Goal: Task Accomplishment & Management: Use online tool/utility

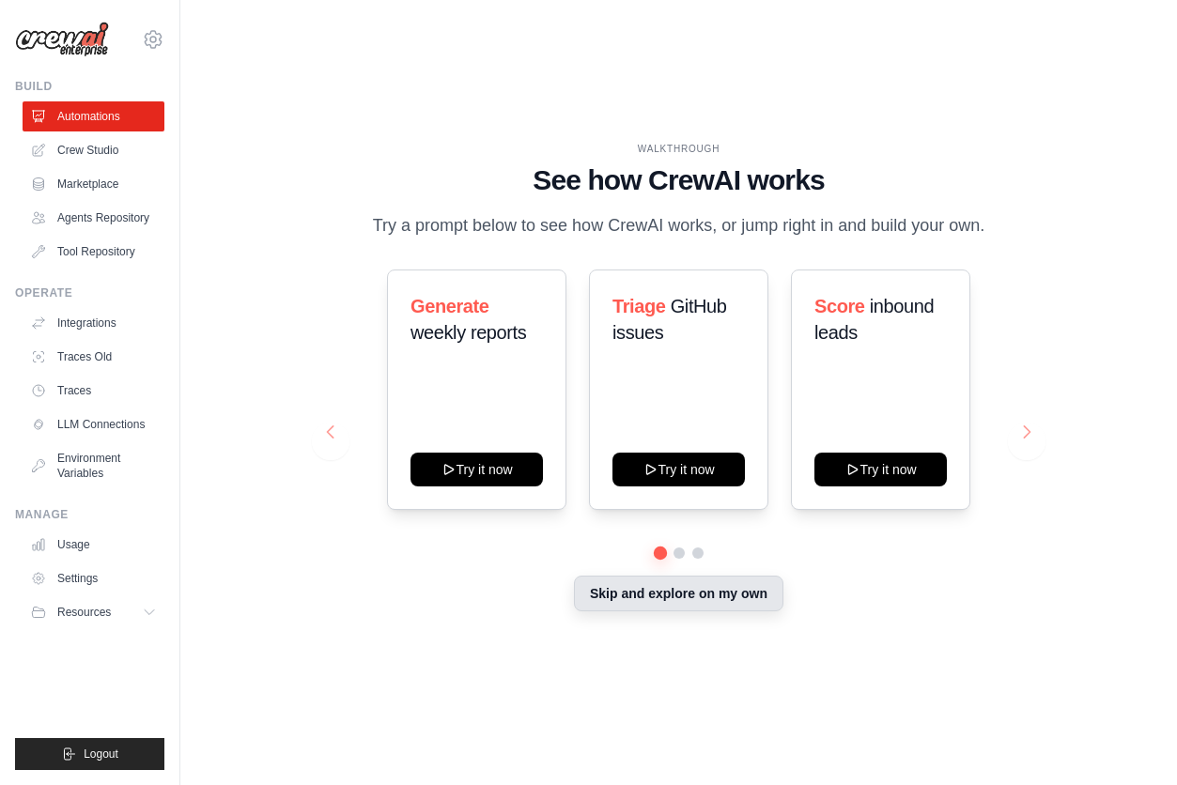
click at [680, 583] on button "Skip and explore on my own" at bounding box center [678, 594] width 209 height 36
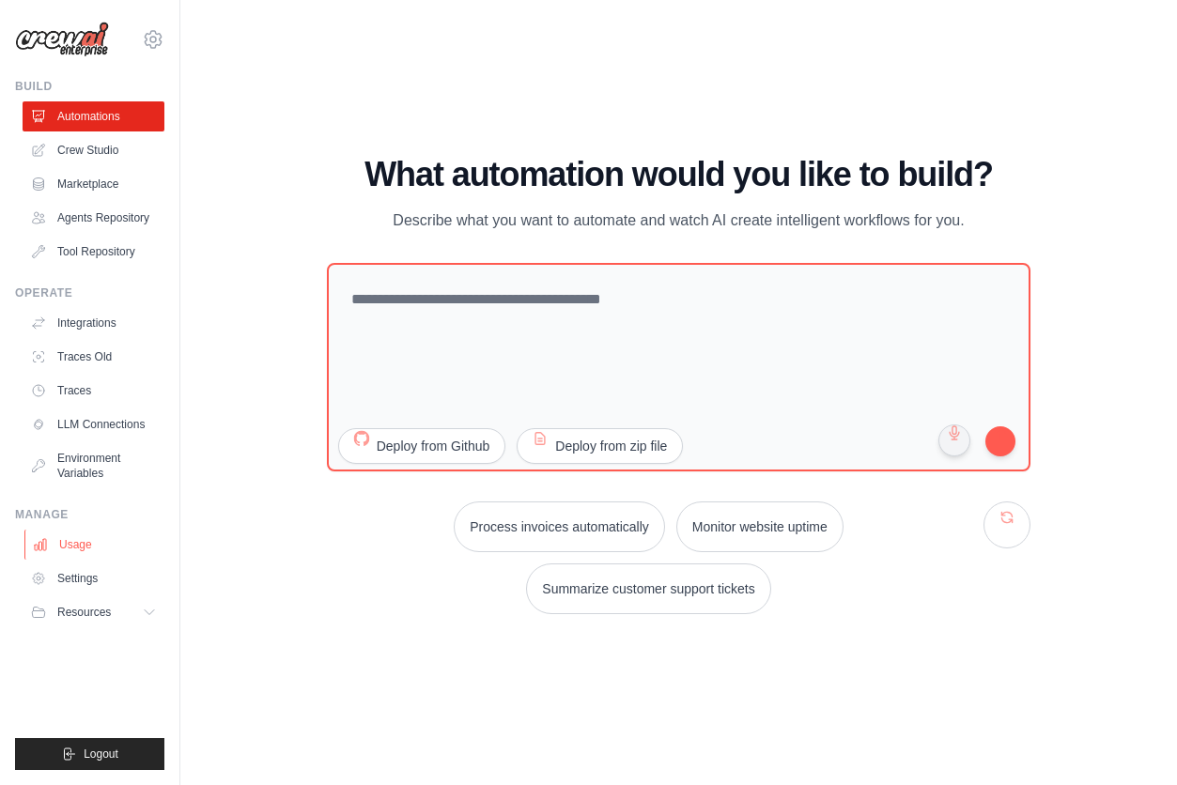
click at [74, 544] on link "Usage" at bounding box center [95, 545] width 142 height 30
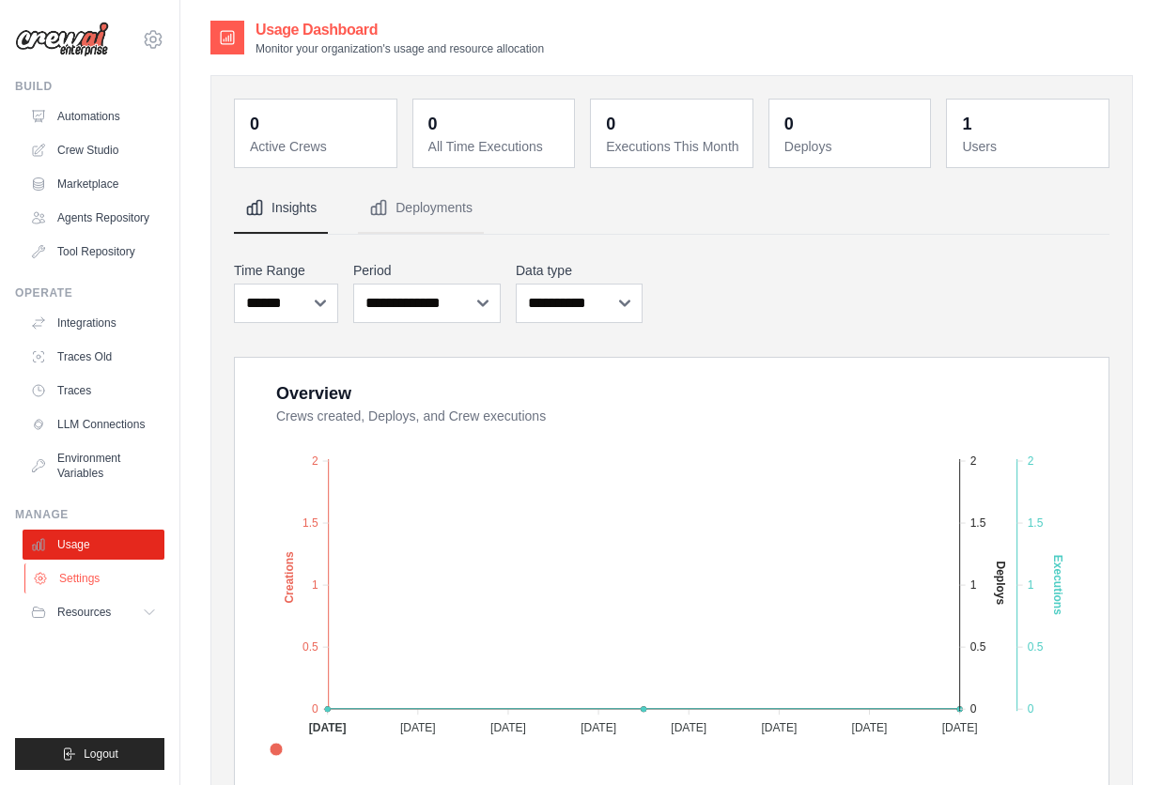
click at [68, 567] on link "Settings" at bounding box center [95, 578] width 142 height 30
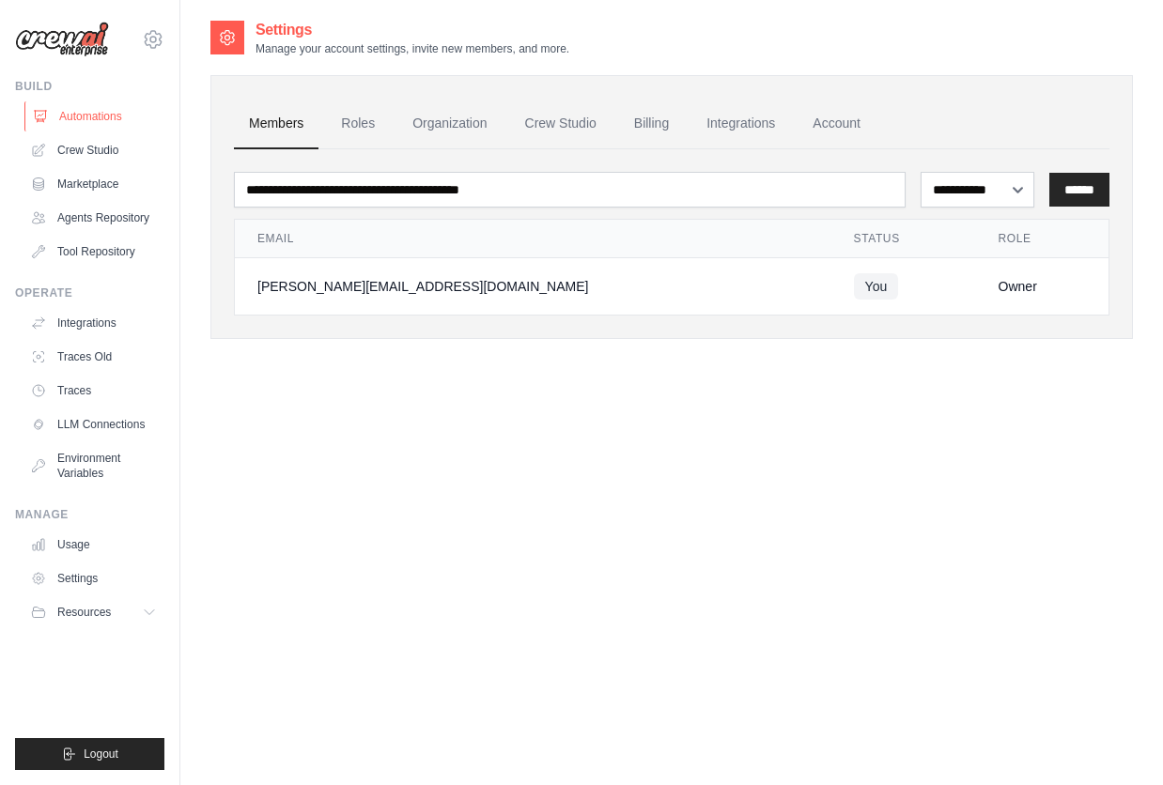
click at [108, 117] on link "Automations" at bounding box center [95, 116] width 142 height 30
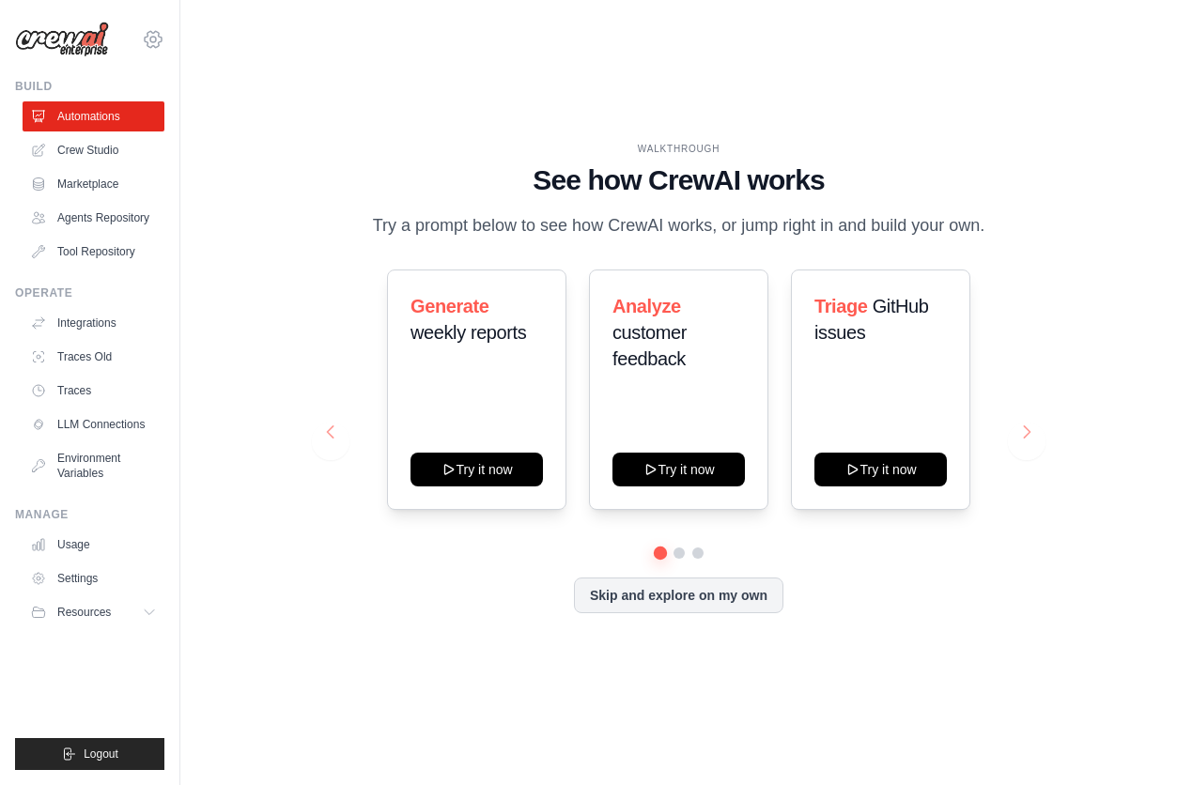
click at [149, 33] on icon at bounding box center [153, 39] width 23 height 23
click at [204, 123] on span "Settings" at bounding box center [233, 116] width 148 height 19
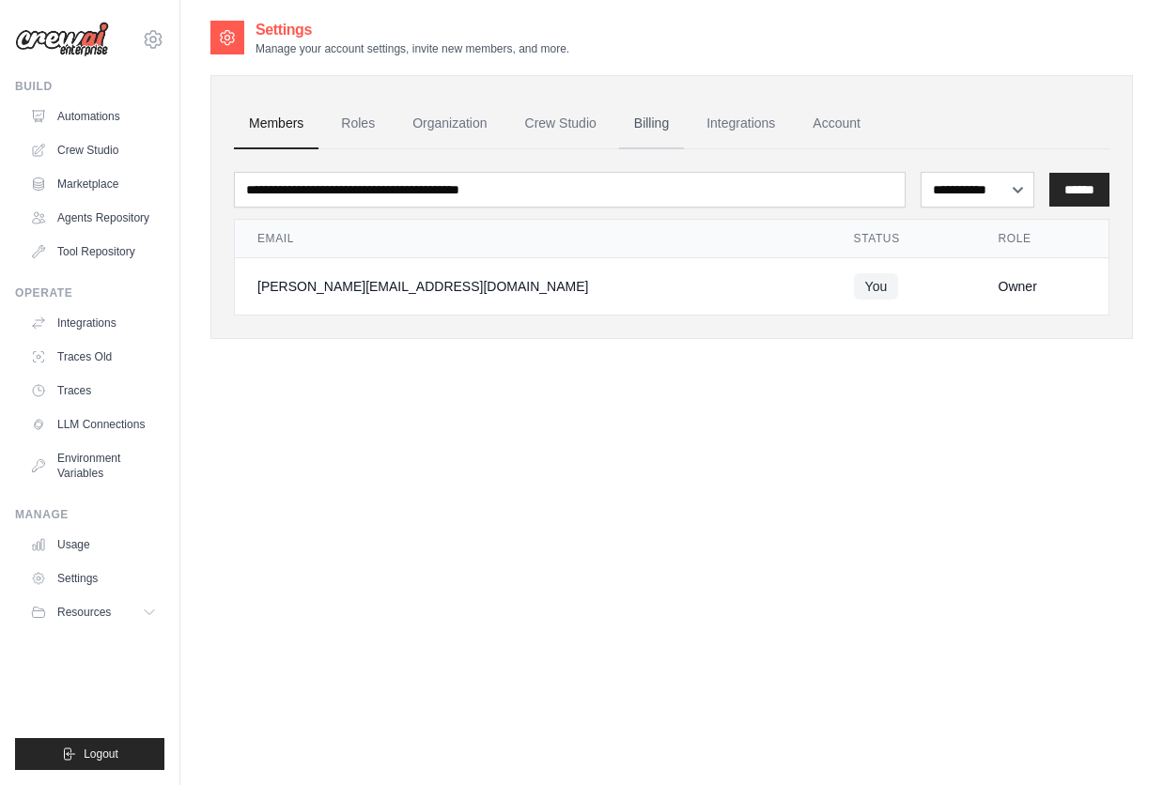
click at [651, 109] on link "Billing" at bounding box center [651, 124] width 65 height 51
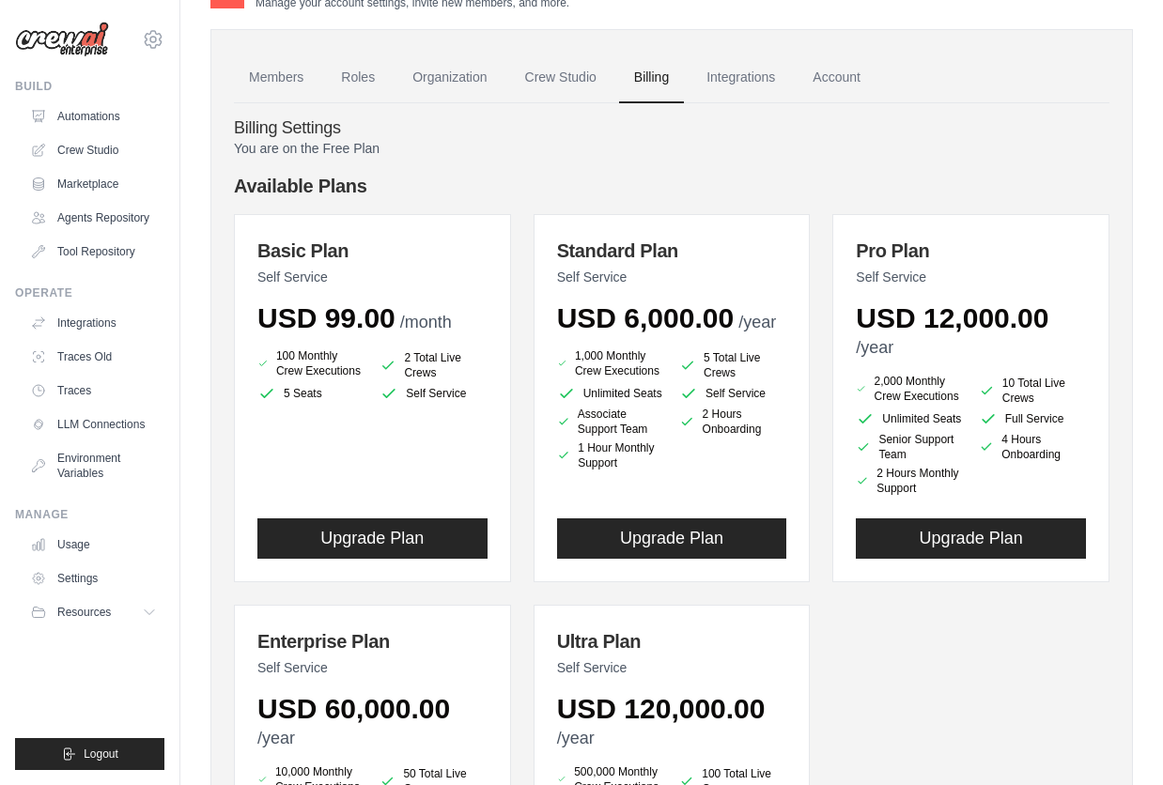
scroll to position [13, 0]
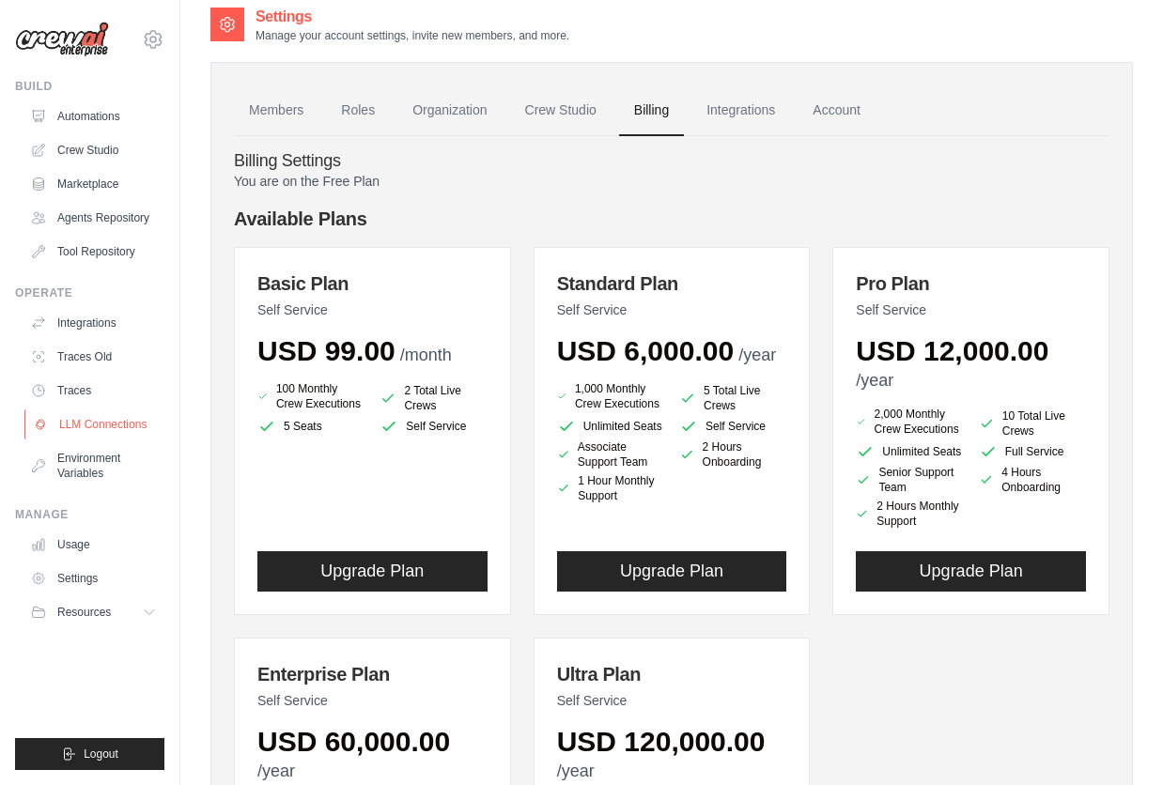
click at [88, 421] on link "LLM Connections" at bounding box center [95, 424] width 142 height 30
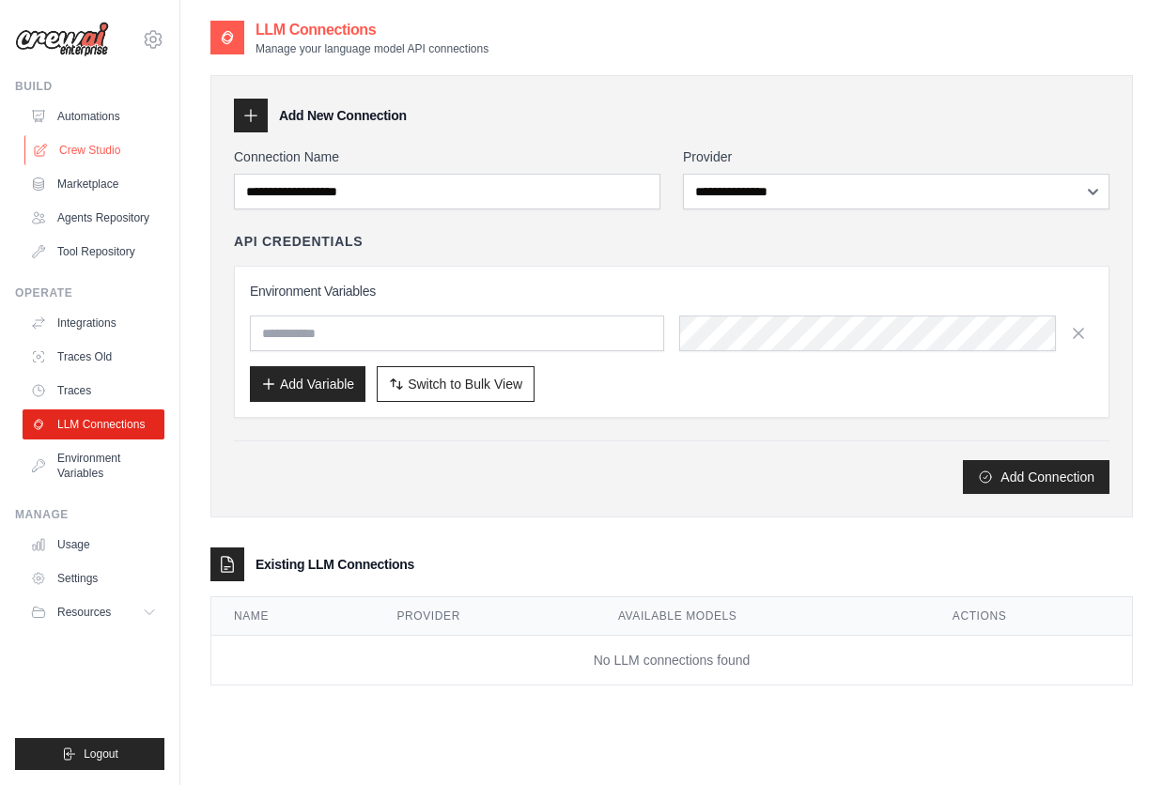
click at [64, 147] on link "Crew Studio" at bounding box center [95, 150] width 142 height 30
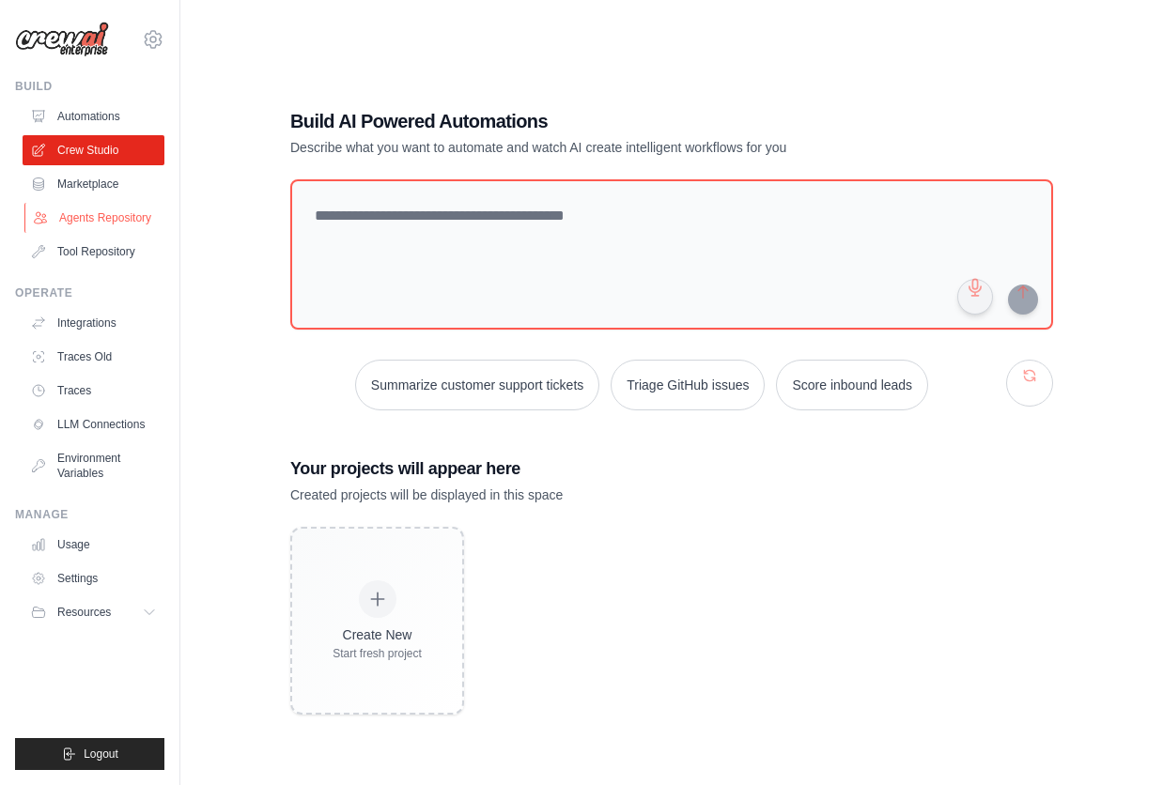
click at [81, 215] on link "Agents Repository" at bounding box center [95, 218] width 142 height 30
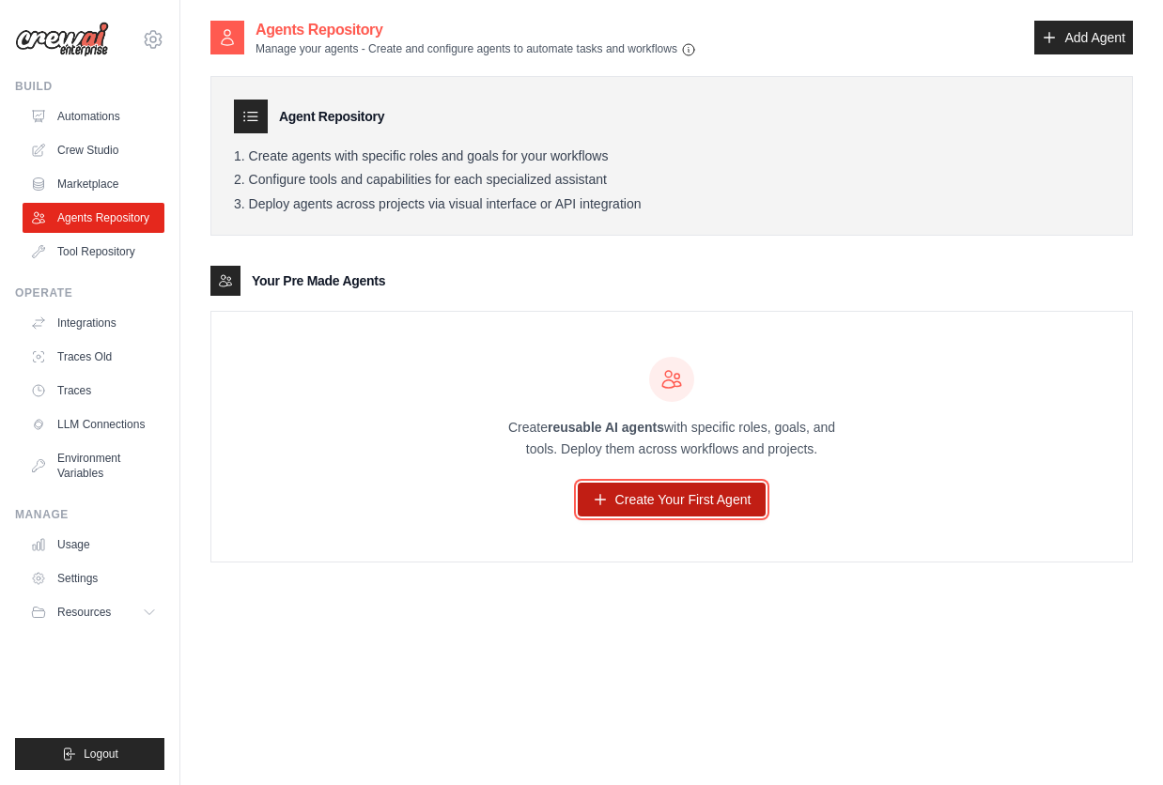
click at [656, 492] on link "Create Your First Agent" at bounding box center [672, 500] width 189 height 34
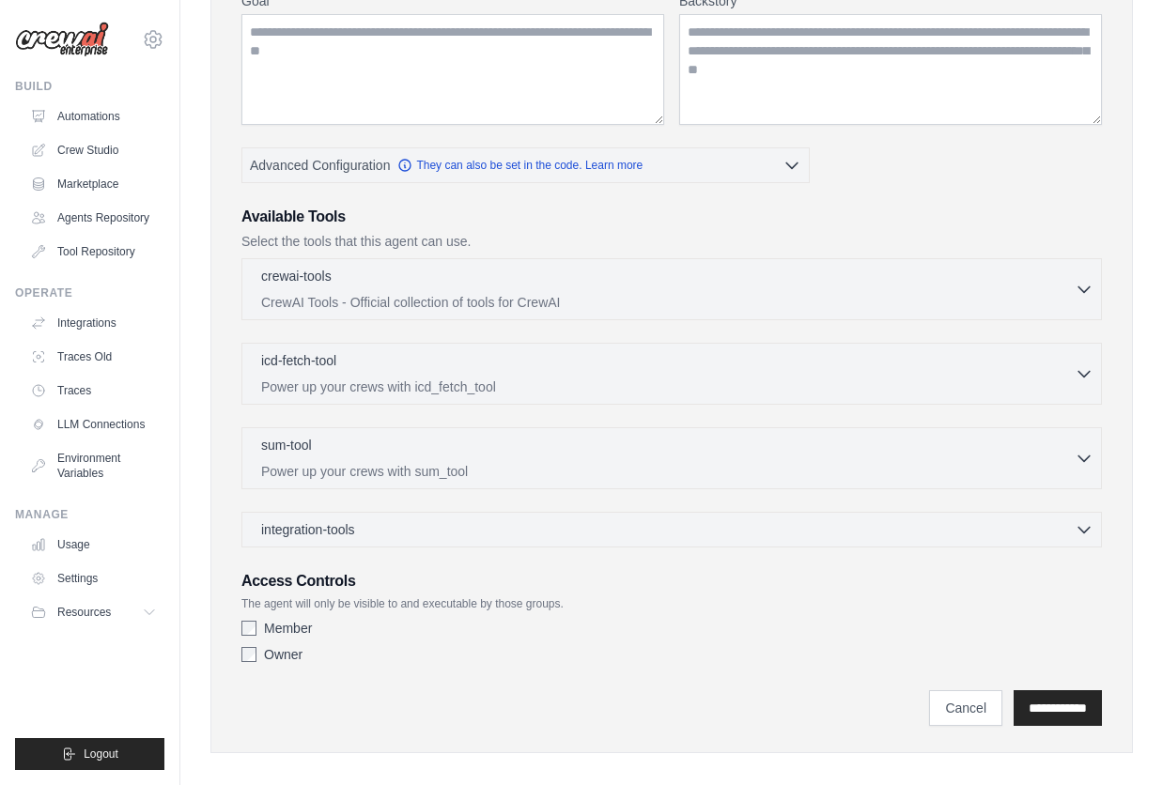
scroll to position [276, 0]
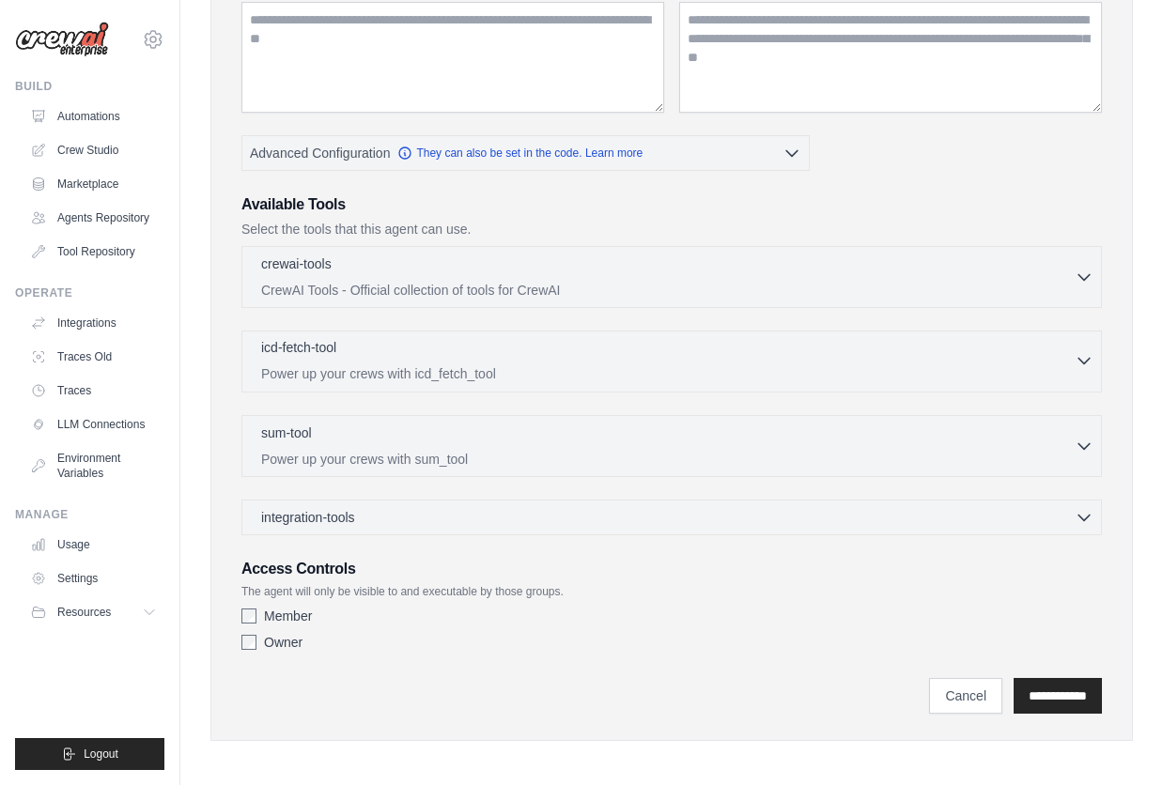
click at [953, 346] on div "icd-fetch-tool 0 selected" at bounding box center [667, 349] width 813 height 23
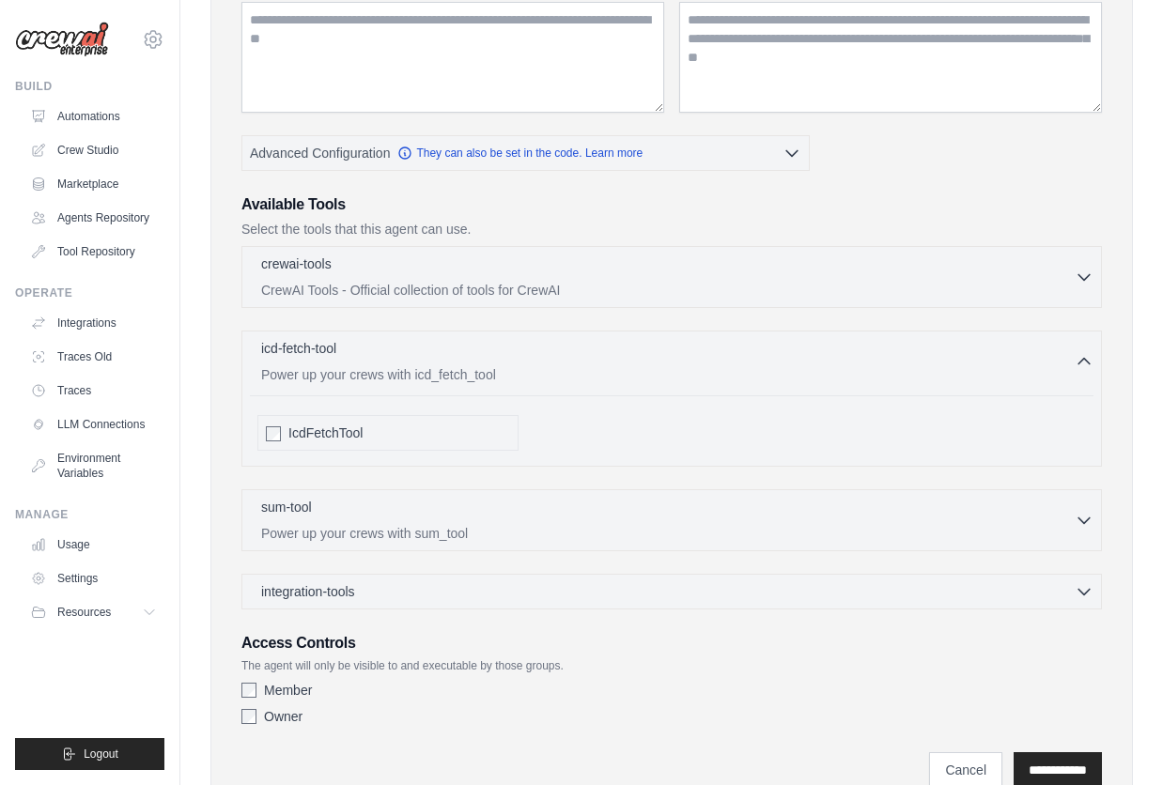
click at [869, 496] on div "sum-tool 0 selected Power up your crews with sum_tool SumTool" at bounding box center [671, 520] width 860 height 62
click at [866, 517] on div "sum-tool 0 selected" at bounding box center [667, 508] width 813 height 23
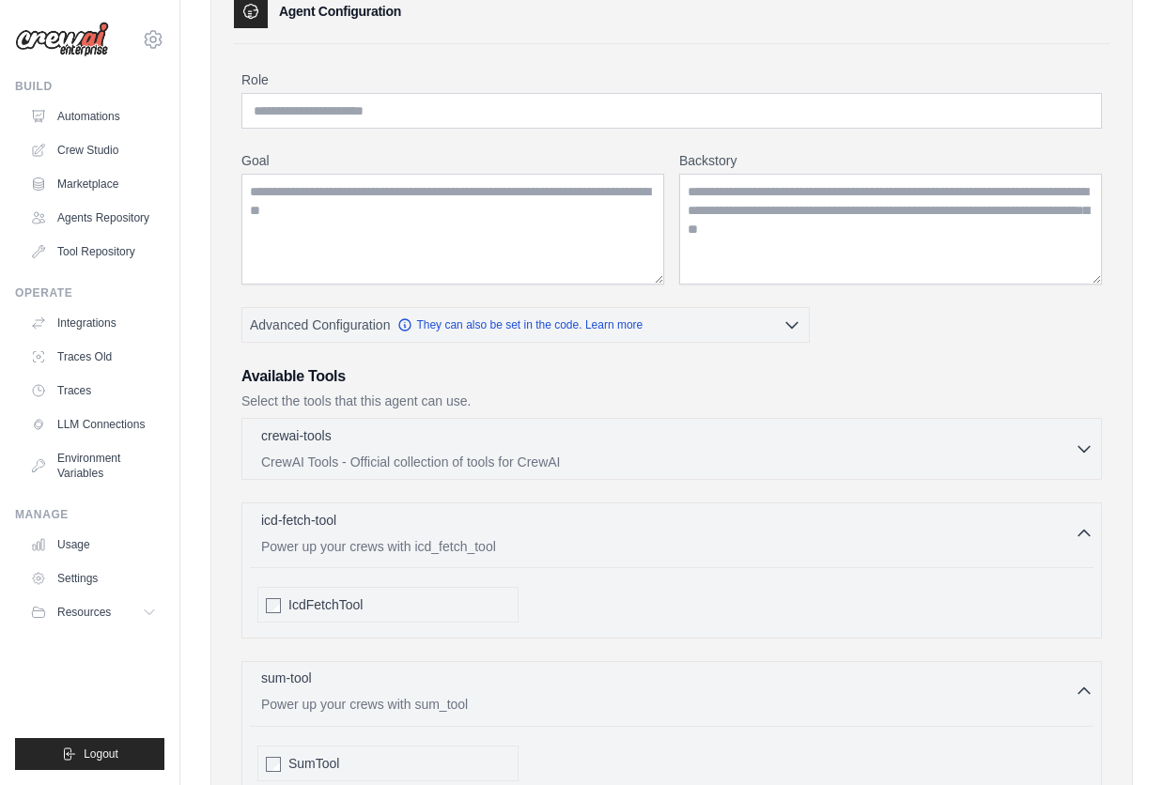
scroll to position [0, 0]
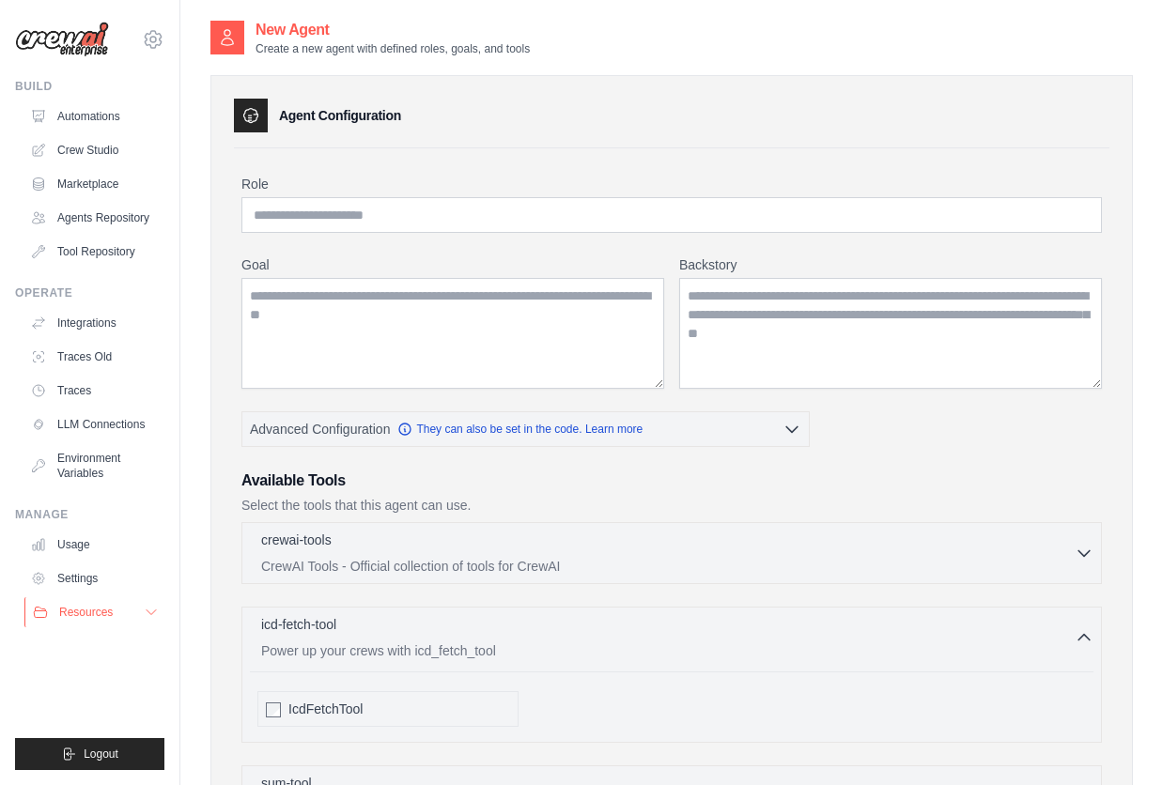
click at [108, 615] on span "Resources" at bounding box center [86, 612] width 54 height 15
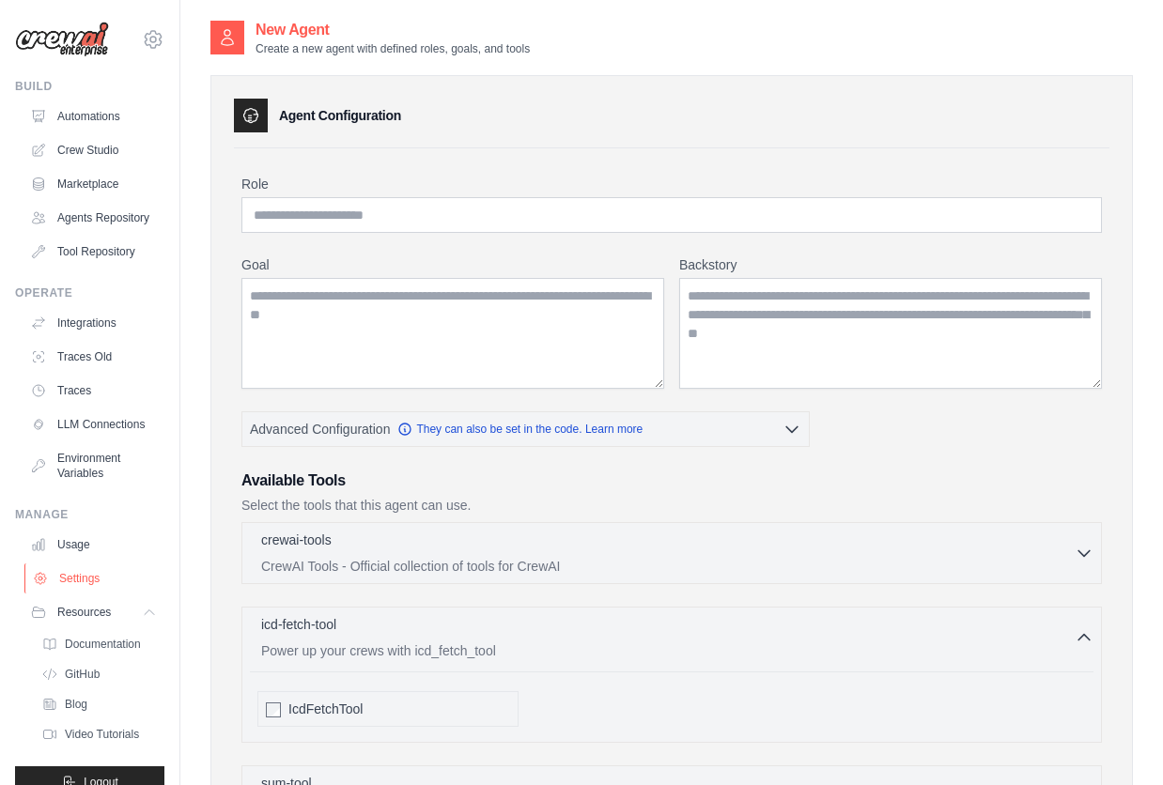
scroll to position [58, 0]
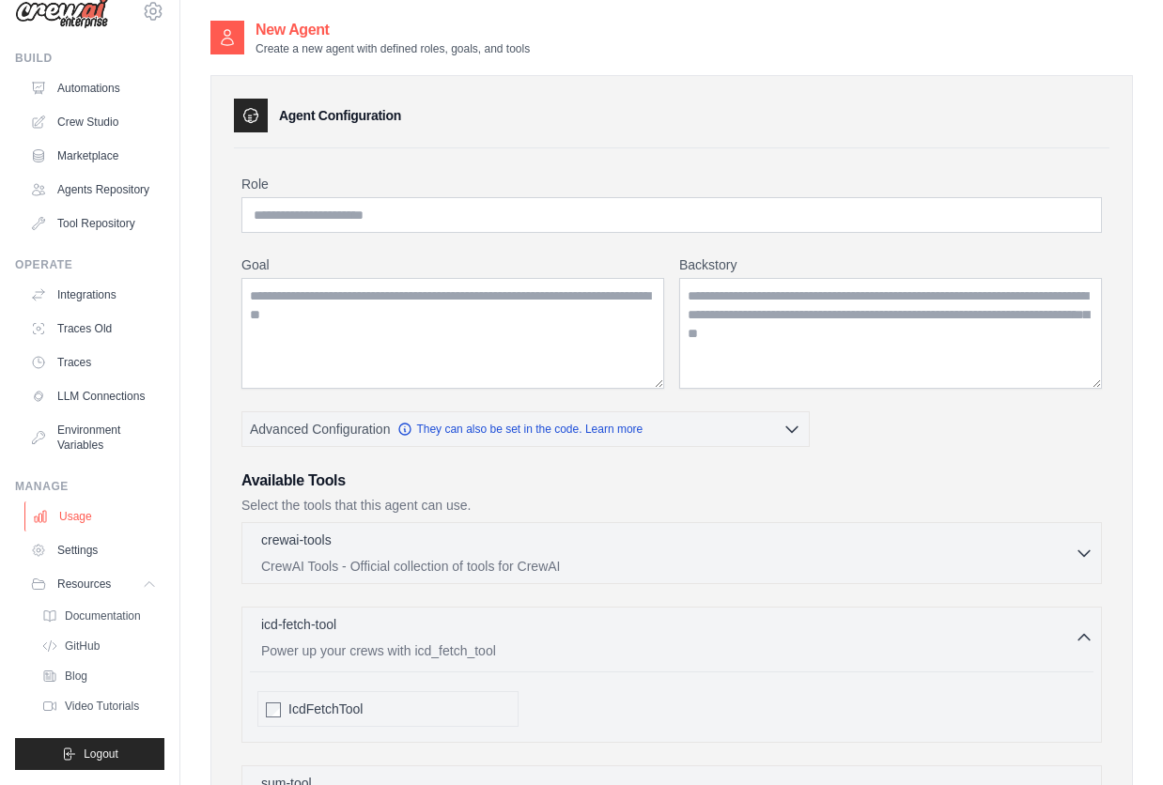
click at [72, 515] on link "Usage" at bounding box center [95, 516] width 142 height 30
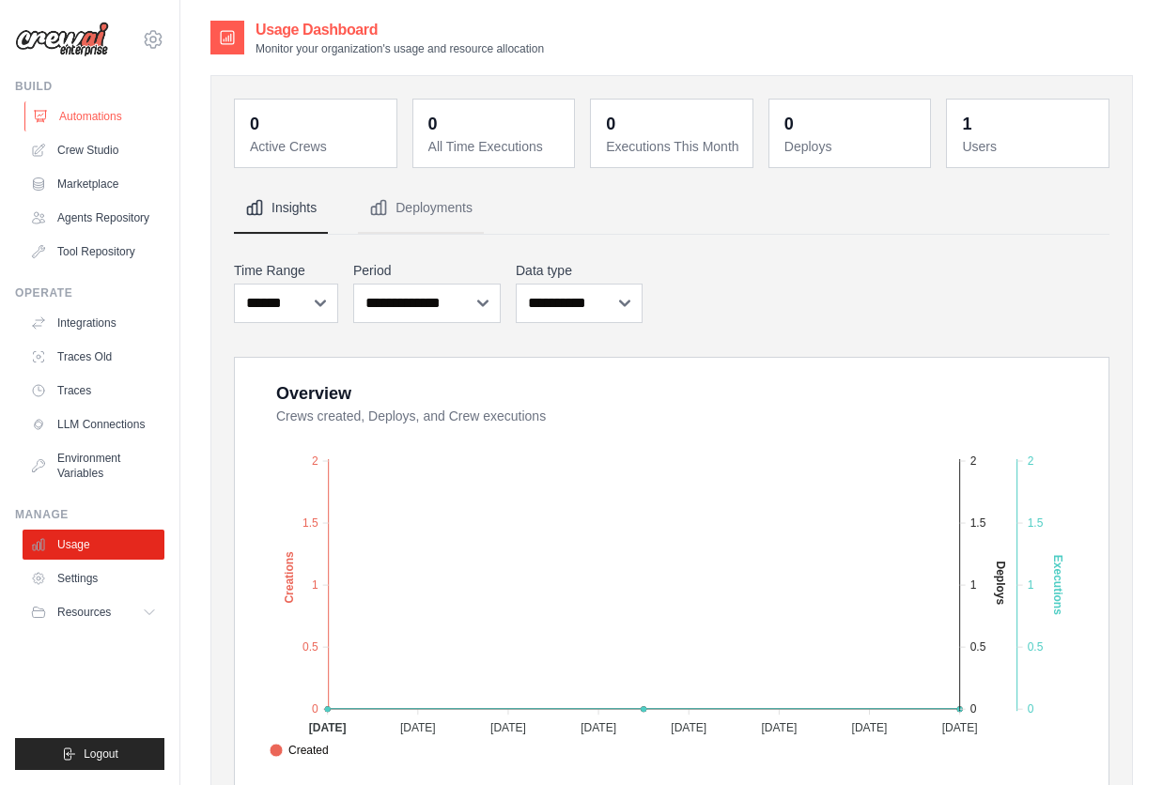
click at [48, 120] on link "Automations" at bounding box center [95, 116] width 142 height 30
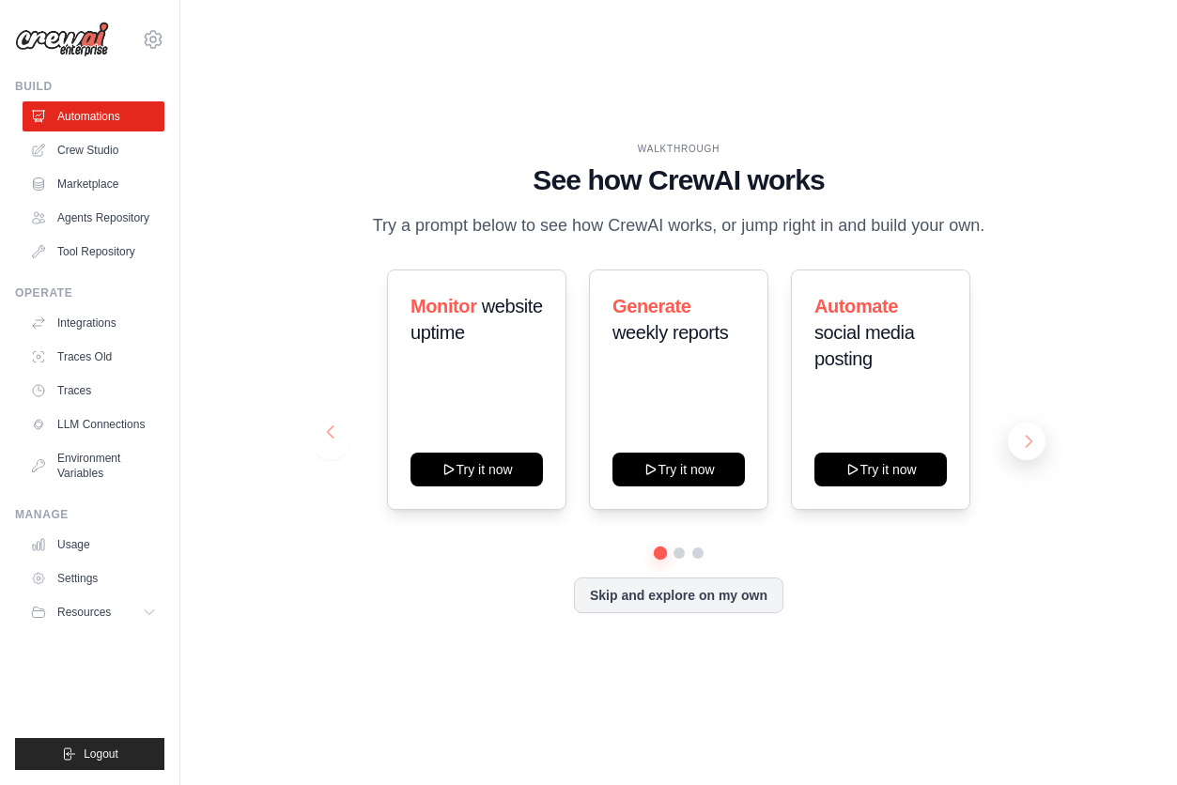
click at [1029, 440] on button at bounding box center [1027, 442] width 38 height 38
click at [1030, 440] on button at bounding box center [1027, 442] width 38 height 38
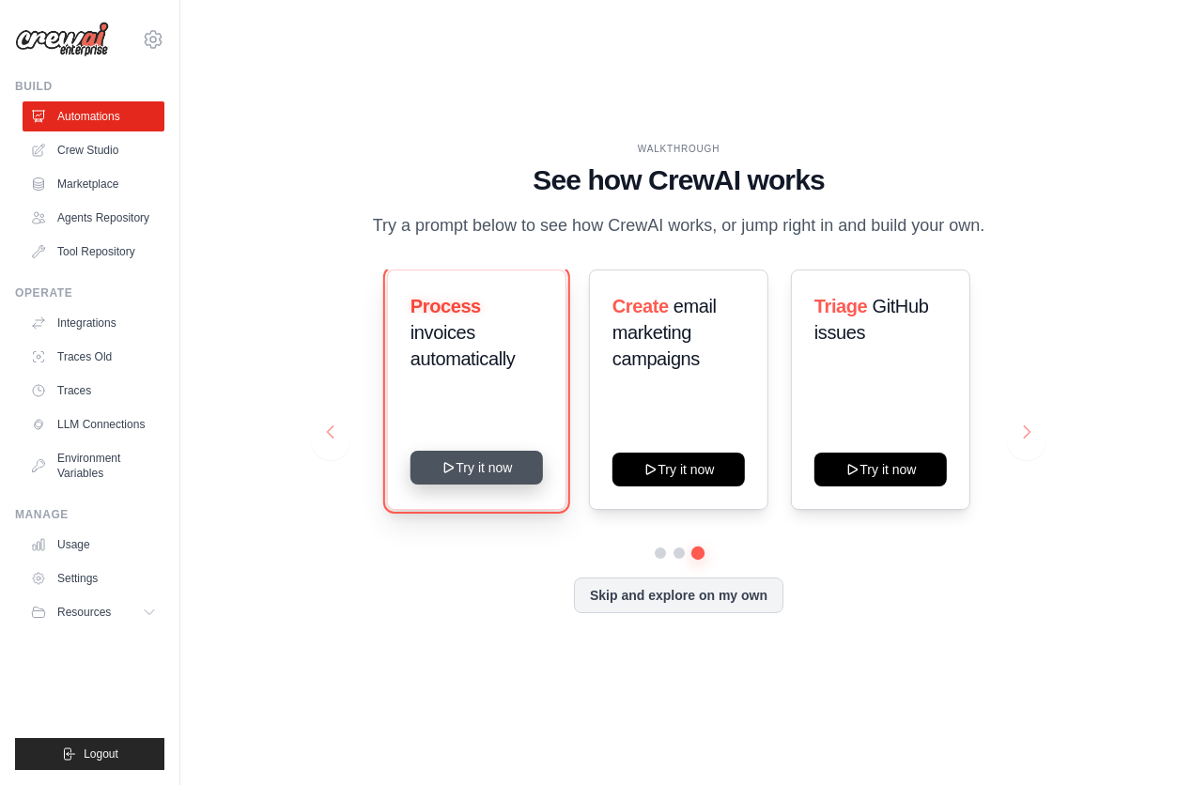
click at [438, 458] on button "Try it now" at bounding box center [476, 468] width 132 height 34
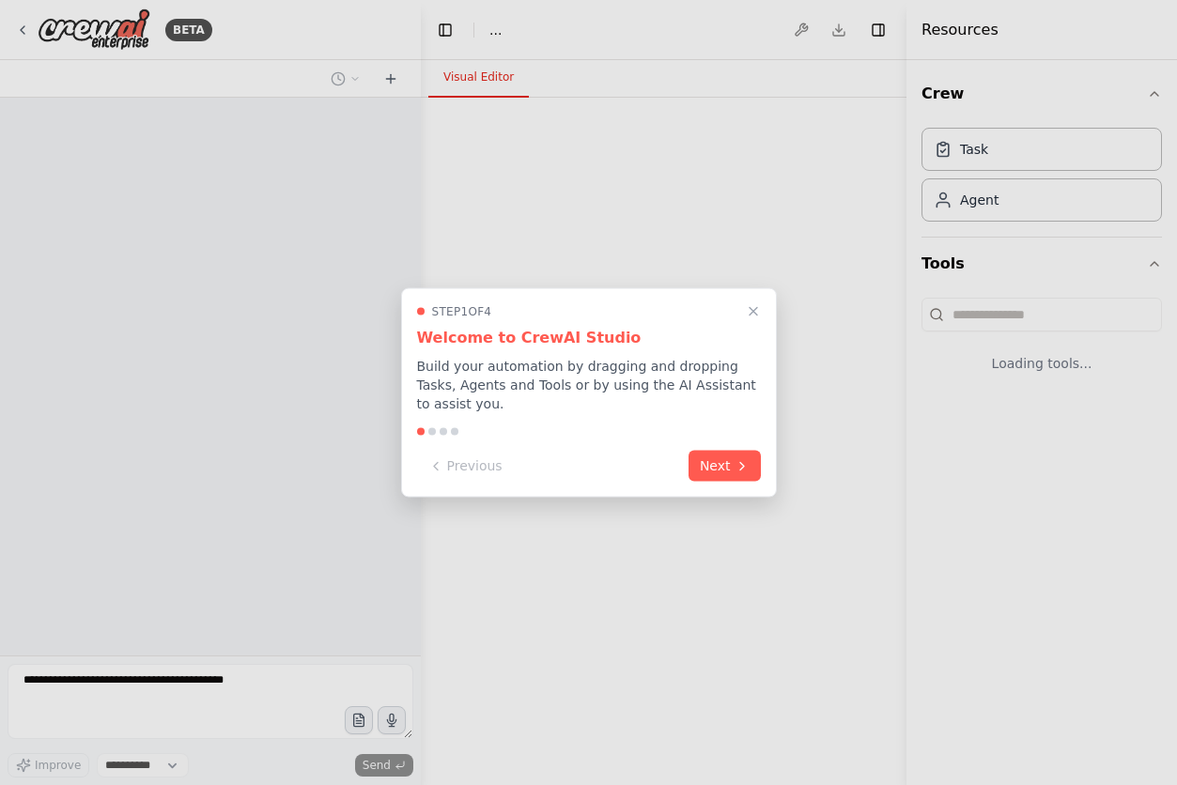
select select "****"
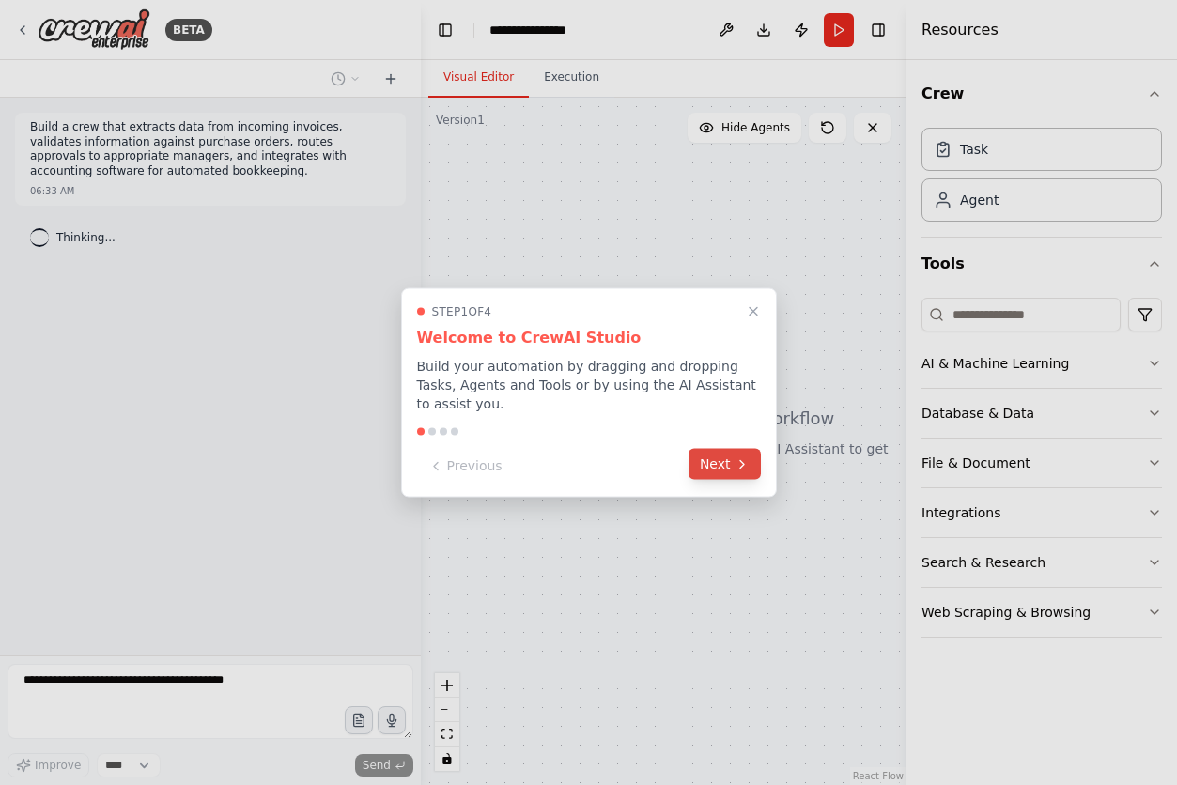
click at [731, 449] on button "Next" at bounding box center [724, 464] width 72 height 31
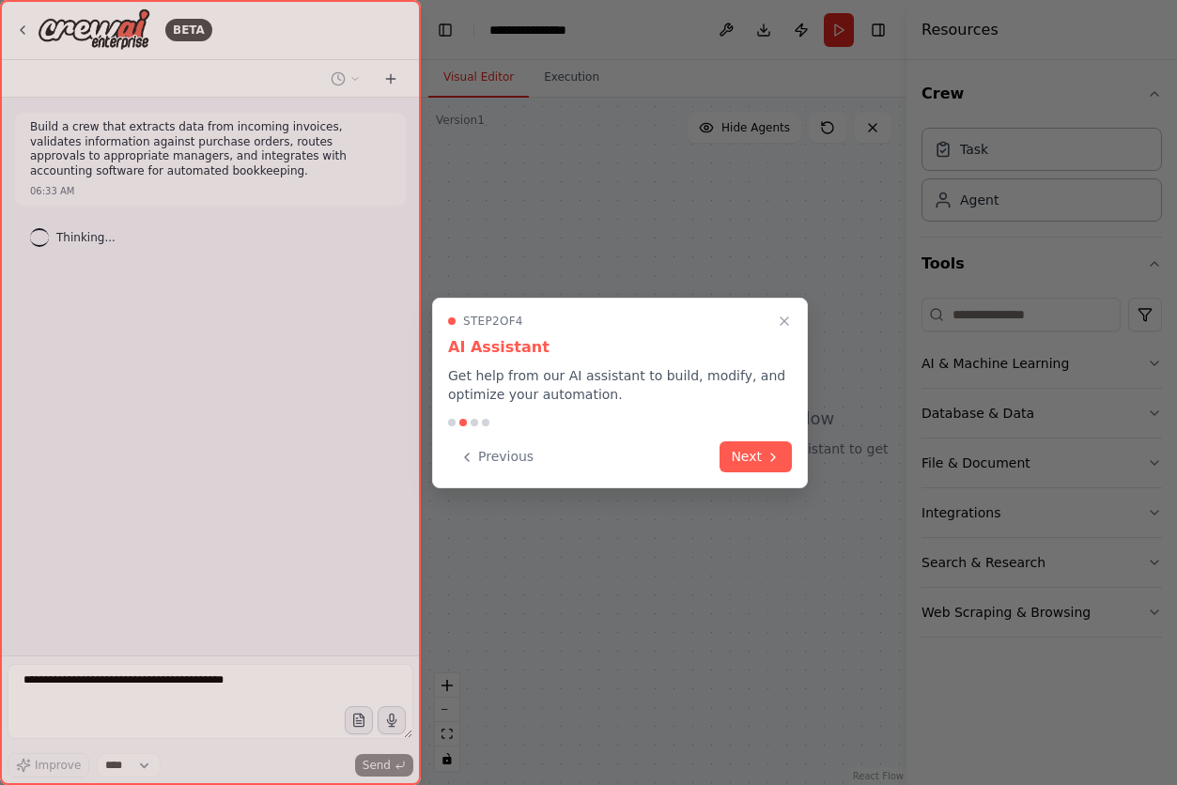
click at [731, 448] on button "Next" at bounding box center [755, 456] width 72 height 31
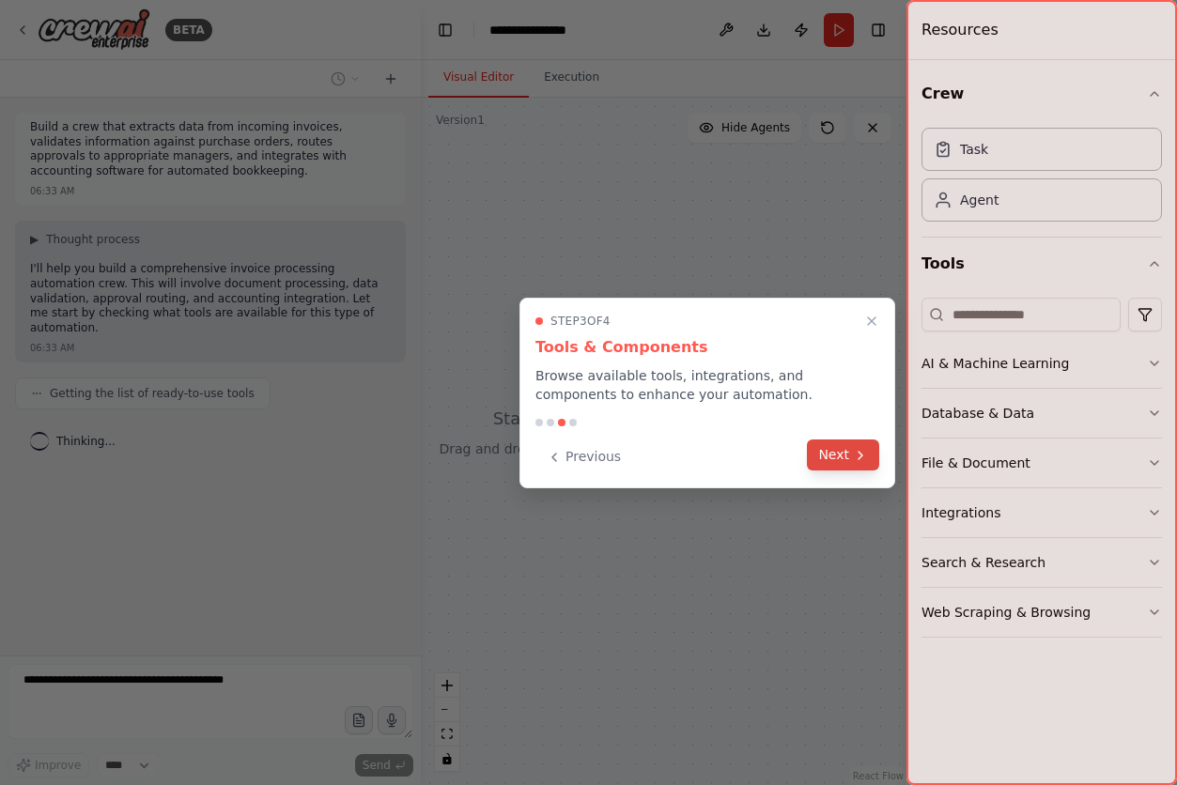
click at [825, 465] on button "Next" at bounding box center [843, 455] width 72 height 31
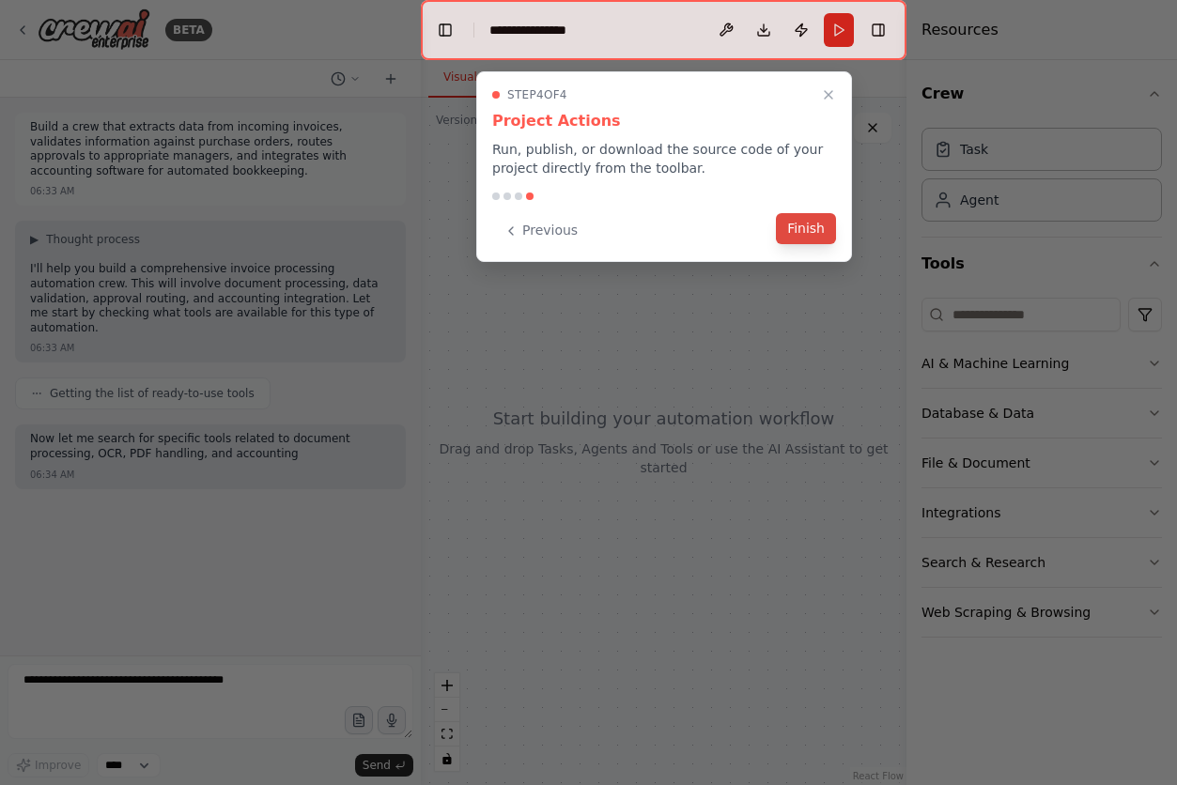
click at [810, 233] on button "Finish" at bounding box center [806, 228] width 60 height 31
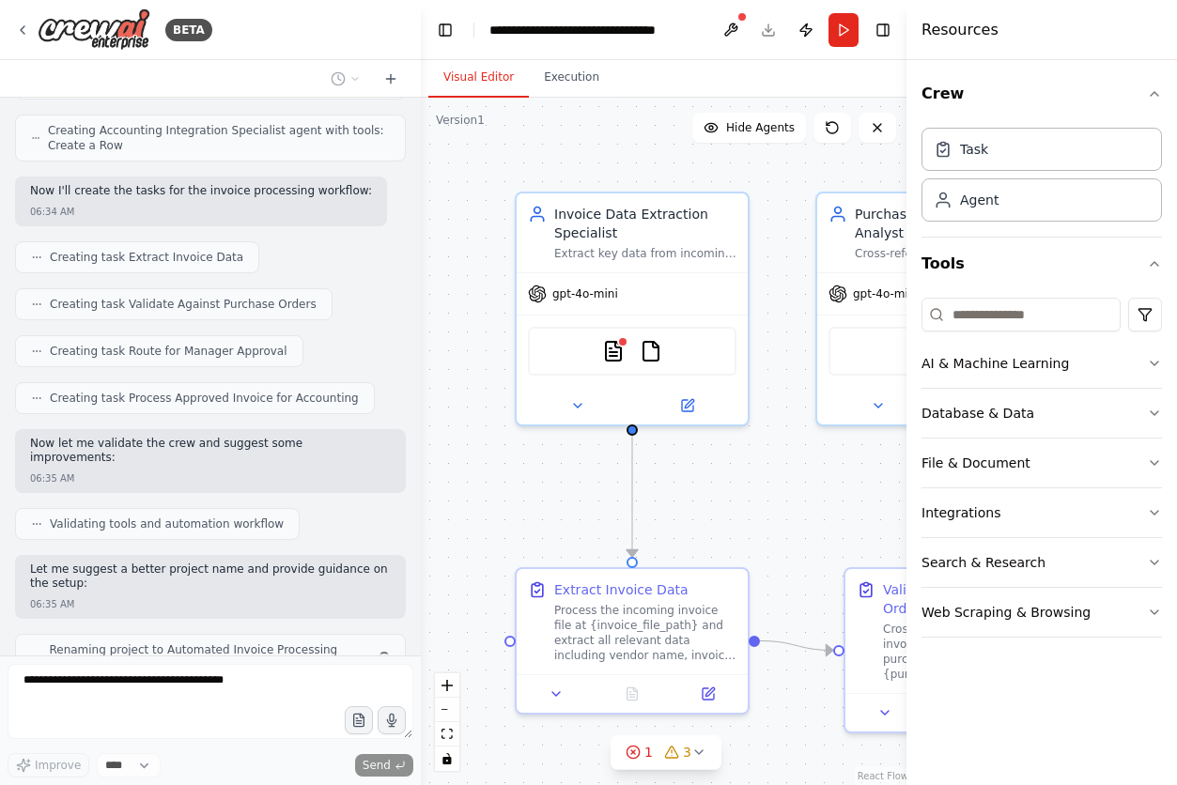
scroll to position [1012, 0]
